Goal: Task Accomplishment & Management: Check status

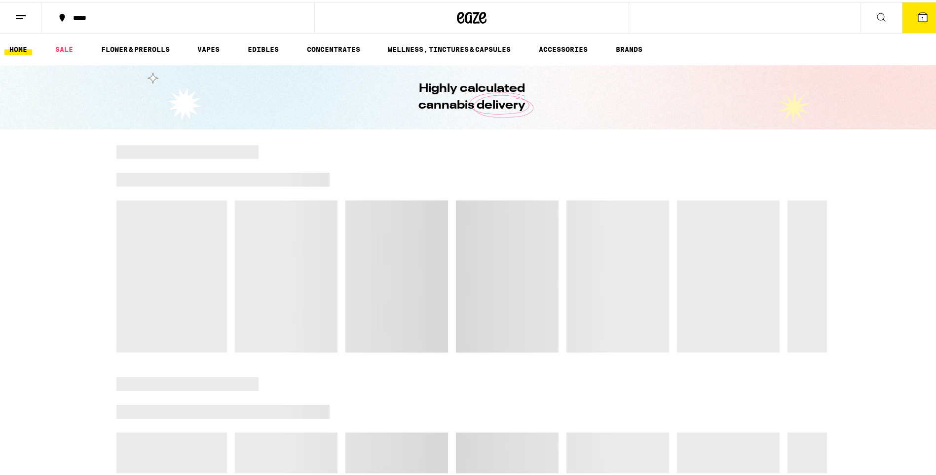
click at [22, 13] on line at bounding box center [21, 13] width 10 height 0
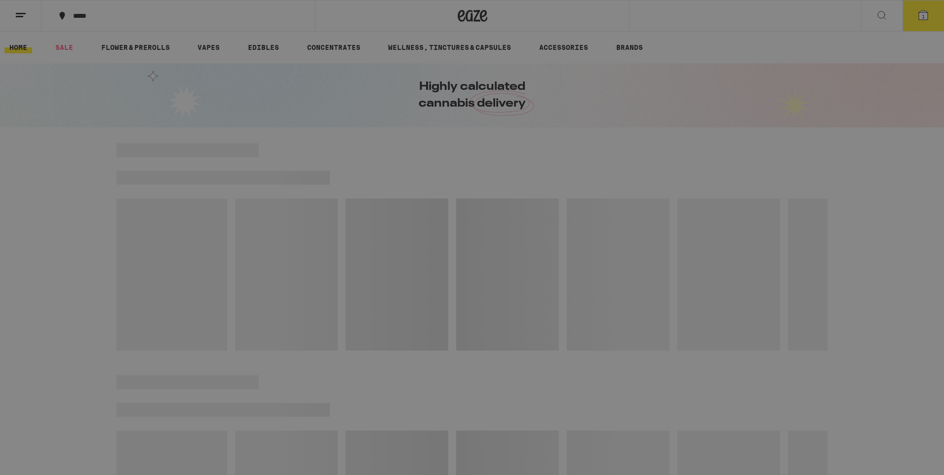
click at [103, 262] on link "Order History" at bounding box center [136, 266] width 173 height 12
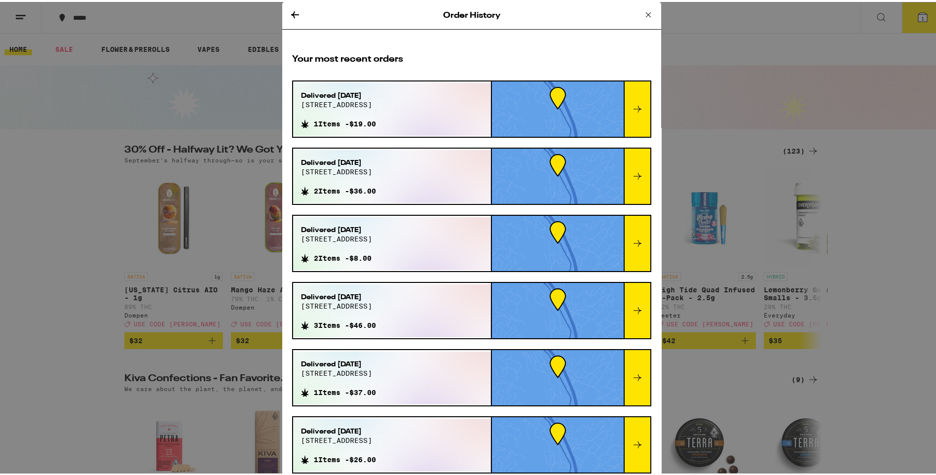
click at [632, 107] on icon at bounding box center [638, 107] width 12 height 12
